Goal: Information Seeking & Learning: Find contact information

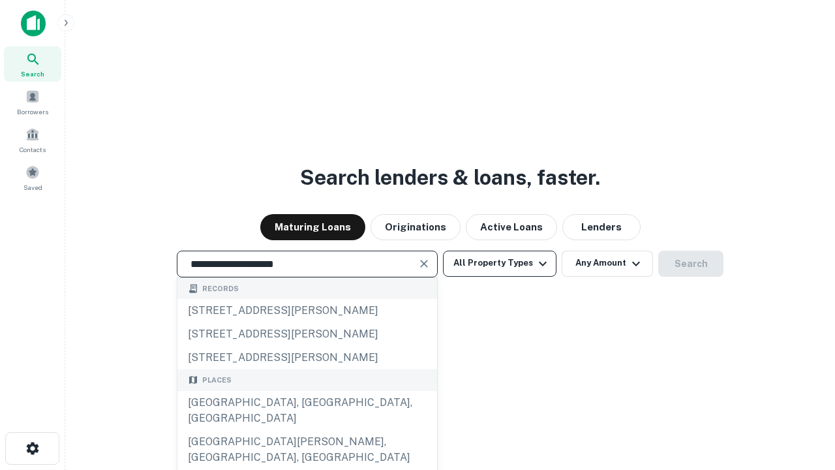
click at [307, 430] on div "Santa Monica, CA, USA" at bounding box center [307, 410] width 260 height 39
type input "**********"
click at [500, 263] on button "All Property Types" at bounding box center [499, 263] width 113 height 26
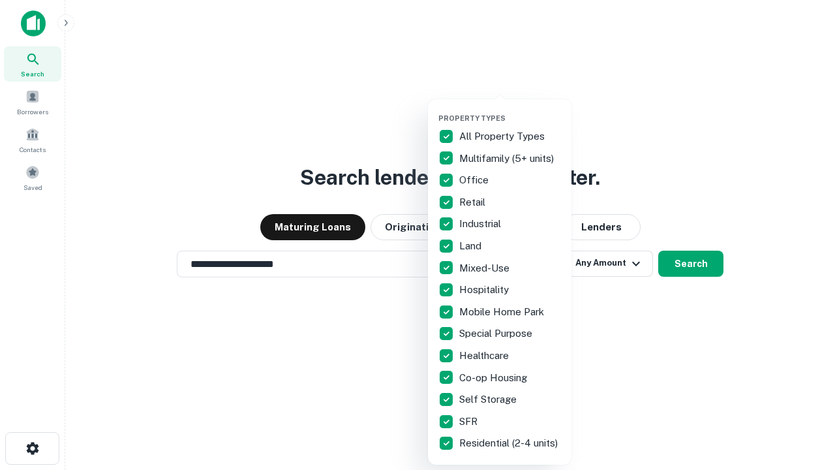
click at [510, 110] on button "button" at bounding box center [509, 110] width 143 height 1
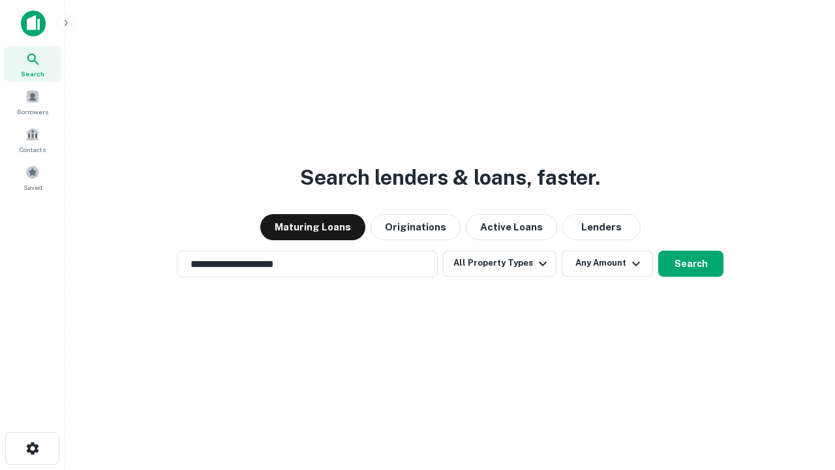
scroll to position [20, 0]
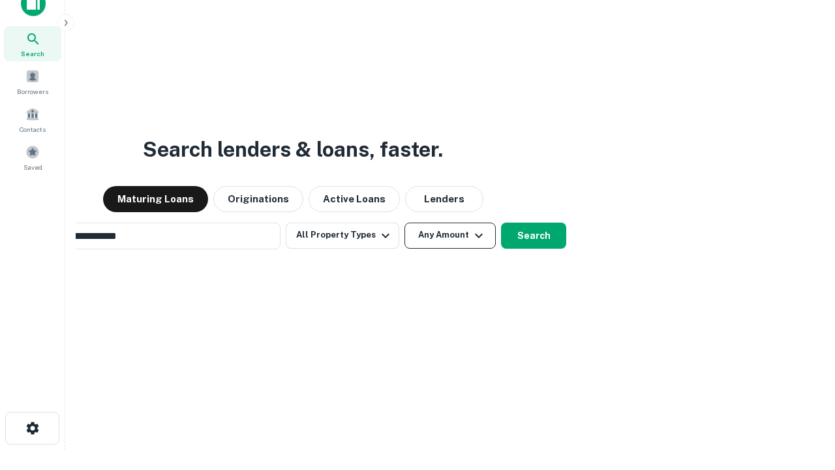
click at [404, 222] on button "Any Amount" at bounding box center [449, 235] width 91 height 26
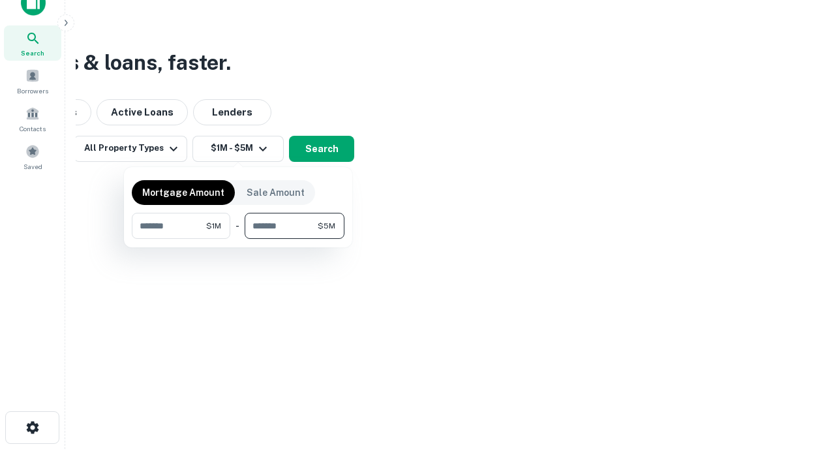
type input "*******"
click at [238, 239] on button "button" at bounding box center [238, 239] width 213 height 1
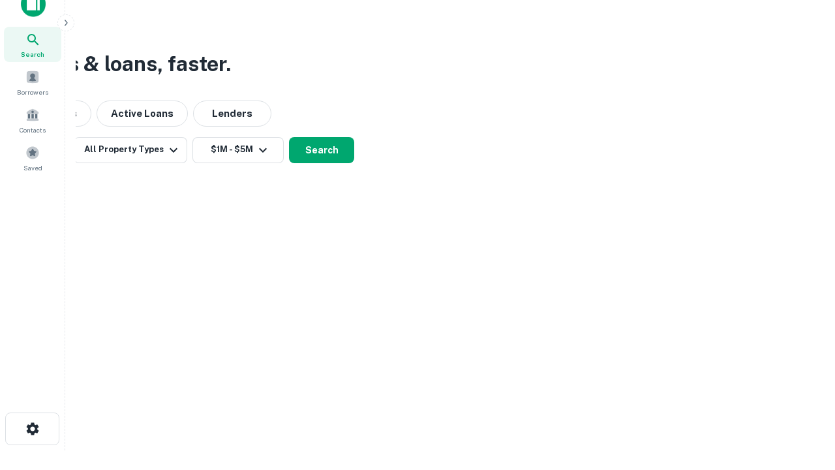
scroll to position [8, 241]
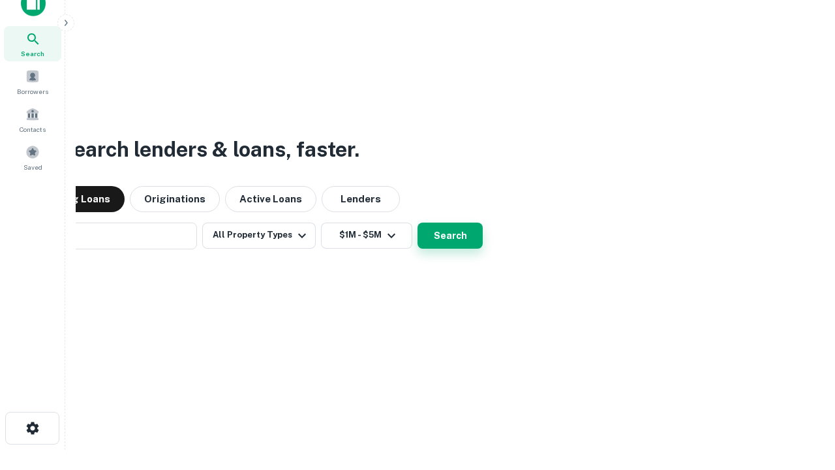
click at [417, 222] on button "Search" at bounding box center [449, 235] width 65 height 26
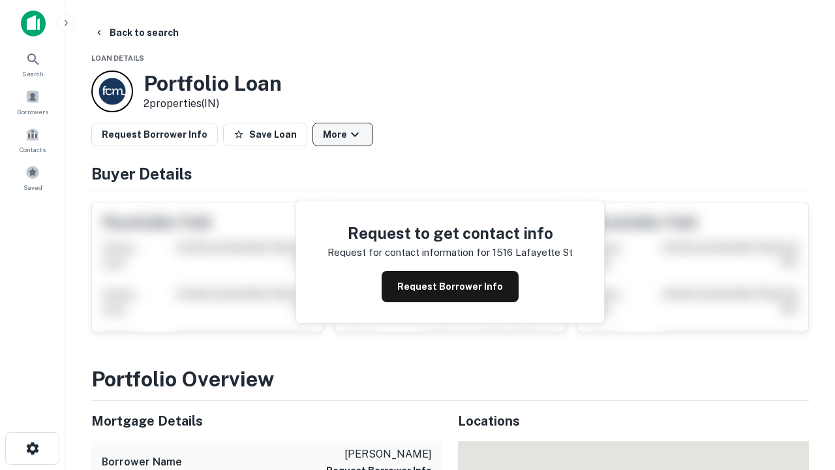
click at [342, 134] on button "More" at bounding box center [342, 134] width 61 height 23
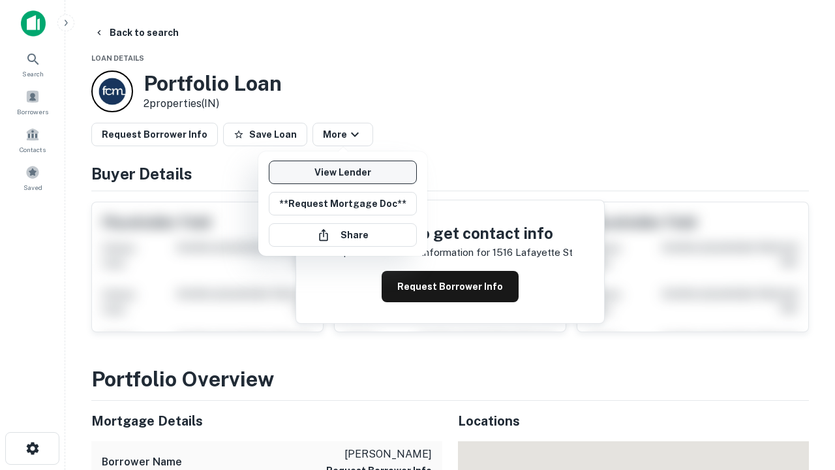
click at [342, 172] on link "View Lender" at bounding box center [343, 171] width 148 height 23
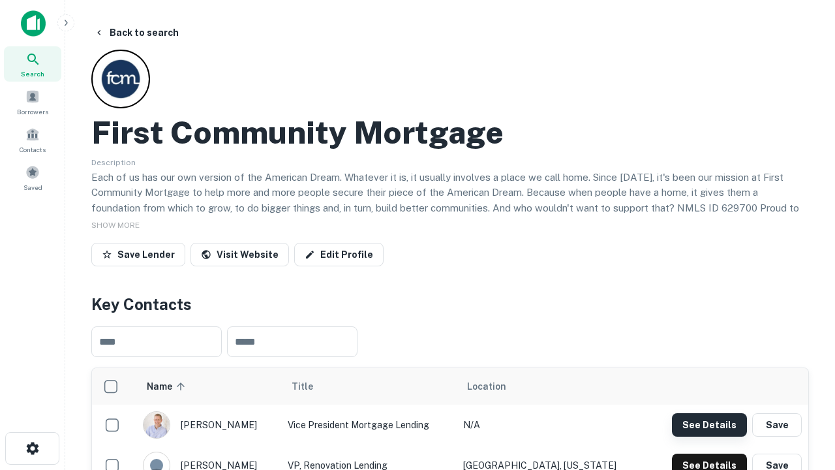
click at [709, 424] on button "See Details" at bounding box center [709, 424] width 75 height 23
click at [32, 448] on icon "button" at bounding box center [33, 448] width 16 height 16
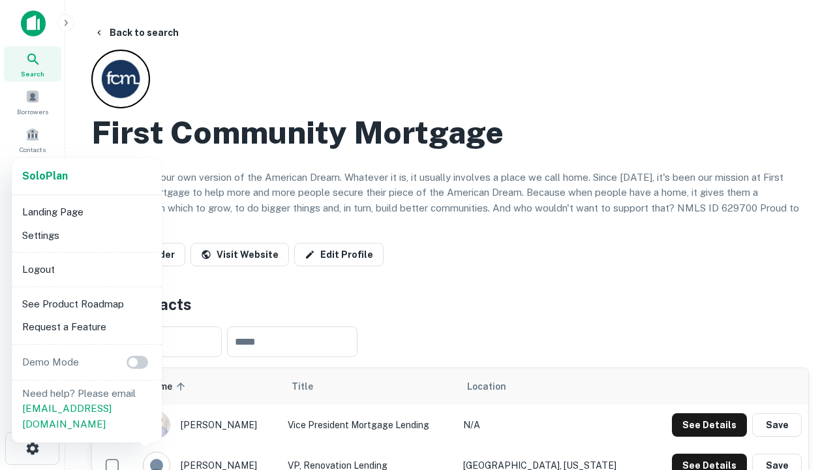
click at [86, 269] on li "Logout" at bounding box center [87, 269] width 140 height 23
